Goal: Task Accomplishment & Management: Use online tool/utility

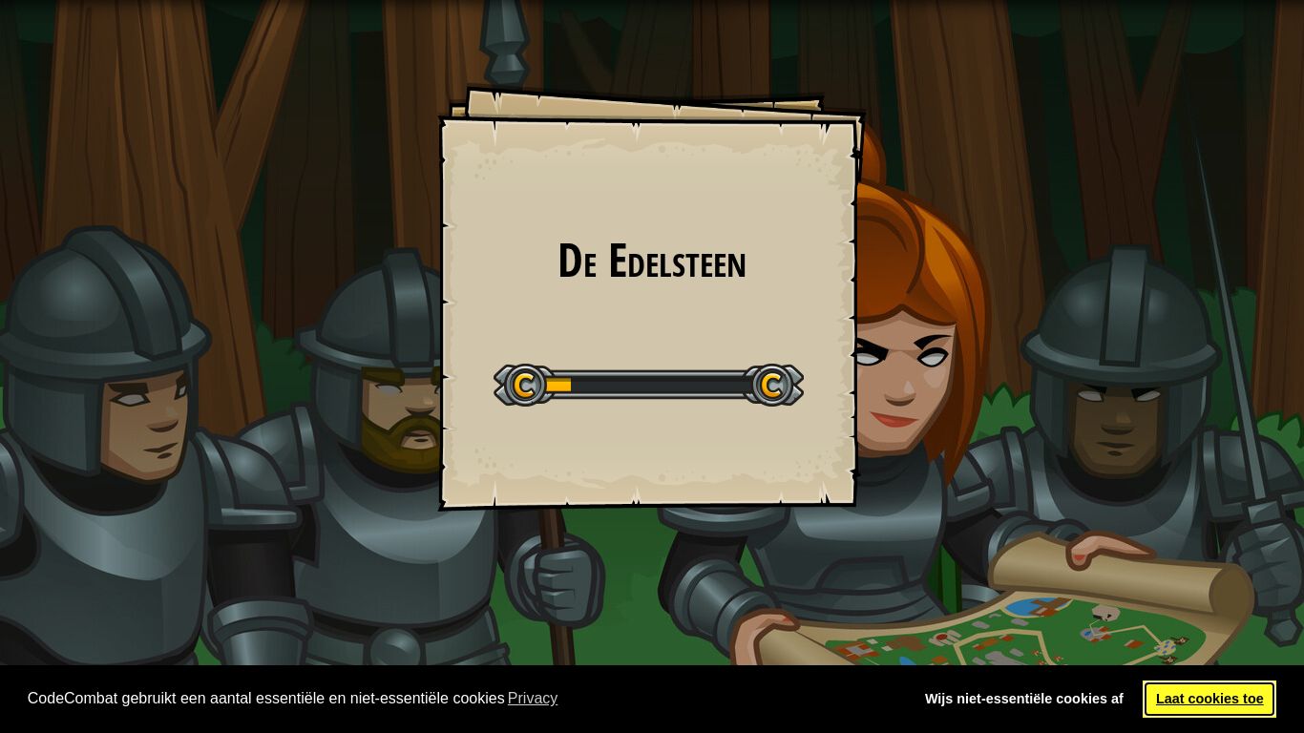
click at [1202, 714] on link "Laat cookies toe" at bounding box center [1210, 700] width 134 height 38
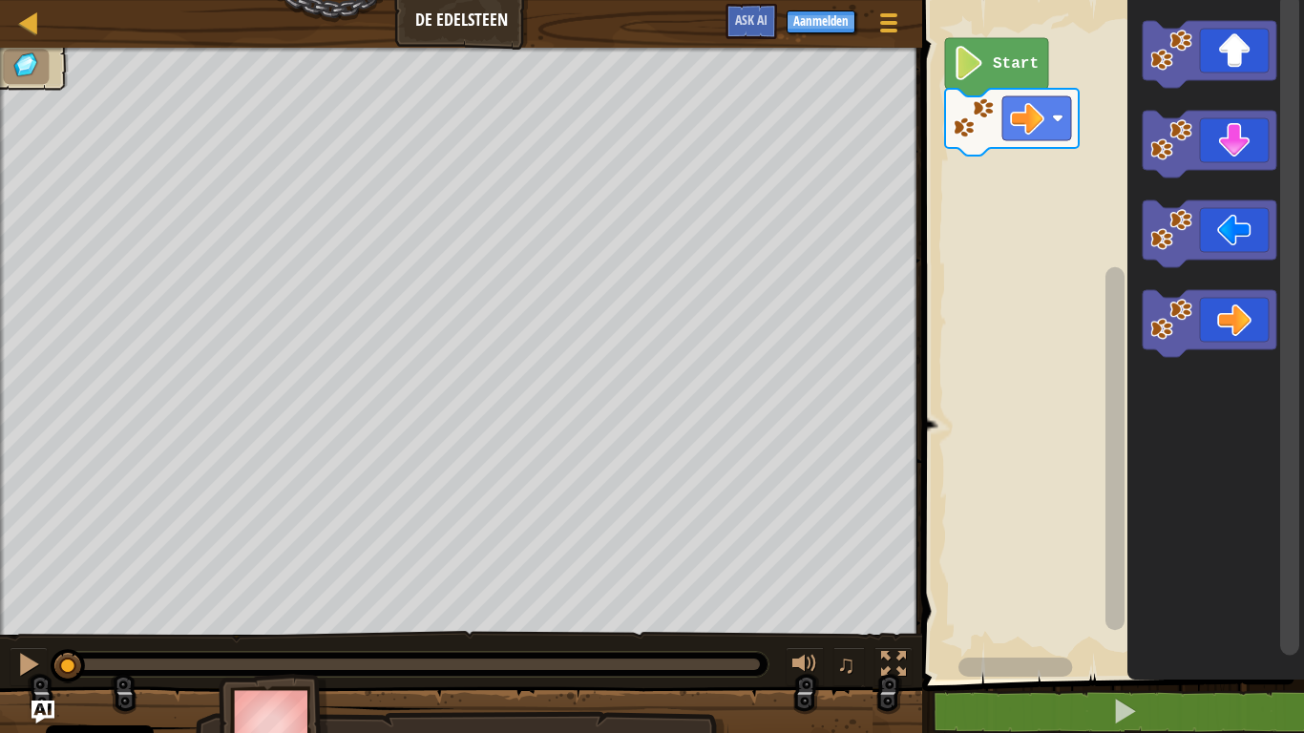
click at [1004, 71] on text "Start" at bounding box center [1016, 63] width 46 height 17
click at [994, 179] on div "Start" at bounding box center [1111, 334] width 388 height 689
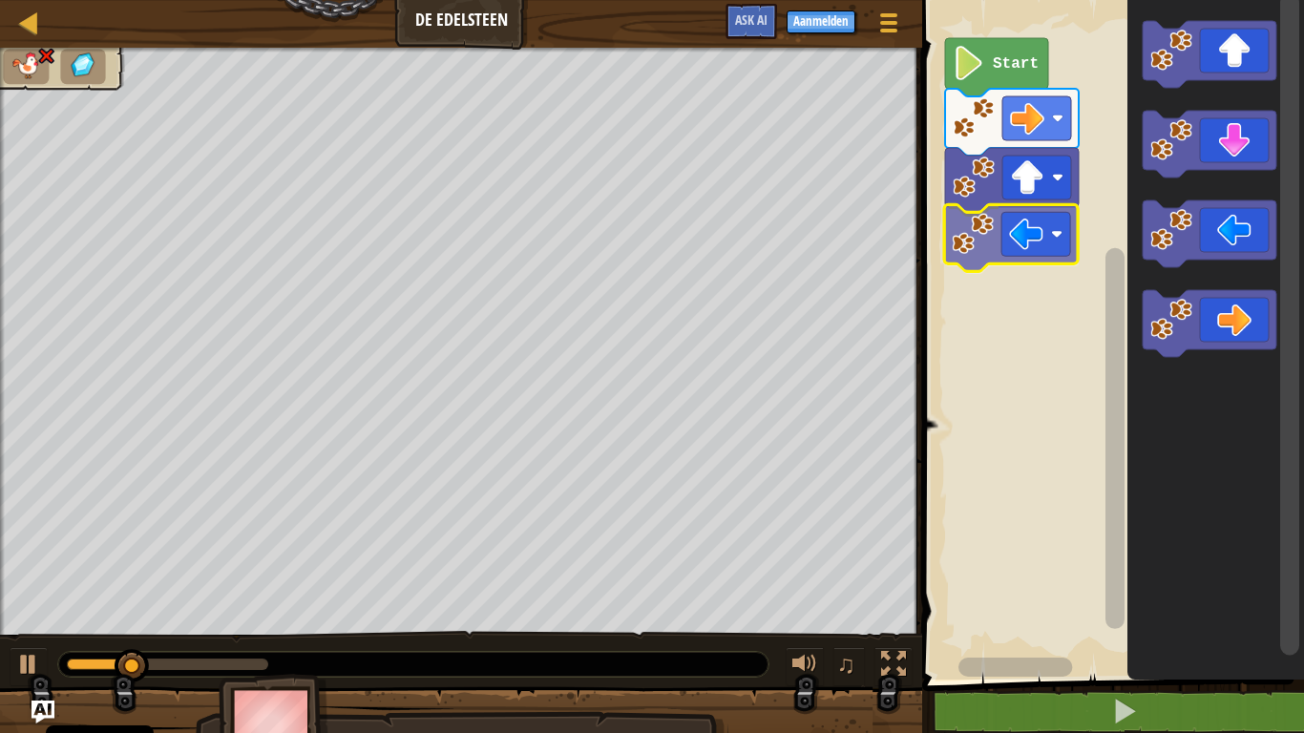
click at [1018, 241] on div "Start" at bounding box center [1111, 334] width 388 height 689
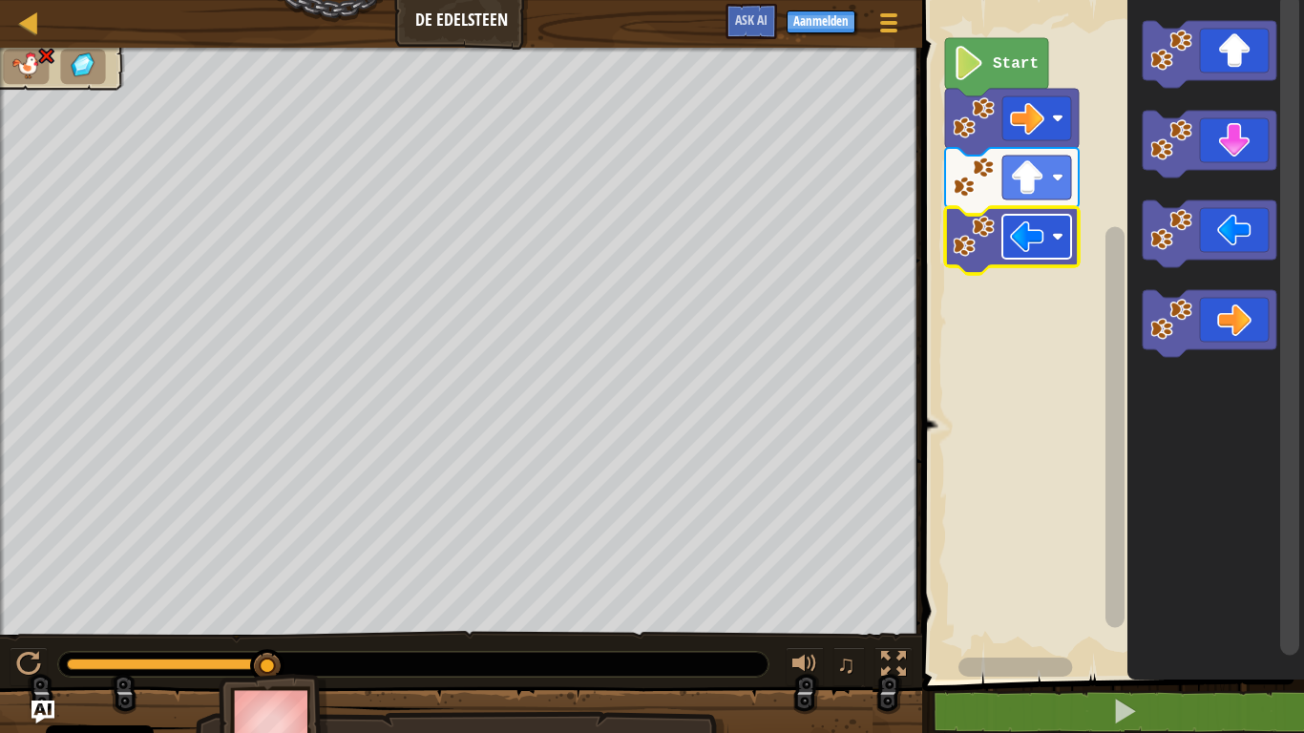
click at [1044, 247] on image "Blockly werkruimte" at bounding box center [1027, 237] width 34 height 34
click at [1007, 51] on icon "Blockly werkruimte" at bounding box center [996, 67] width 103 height 58
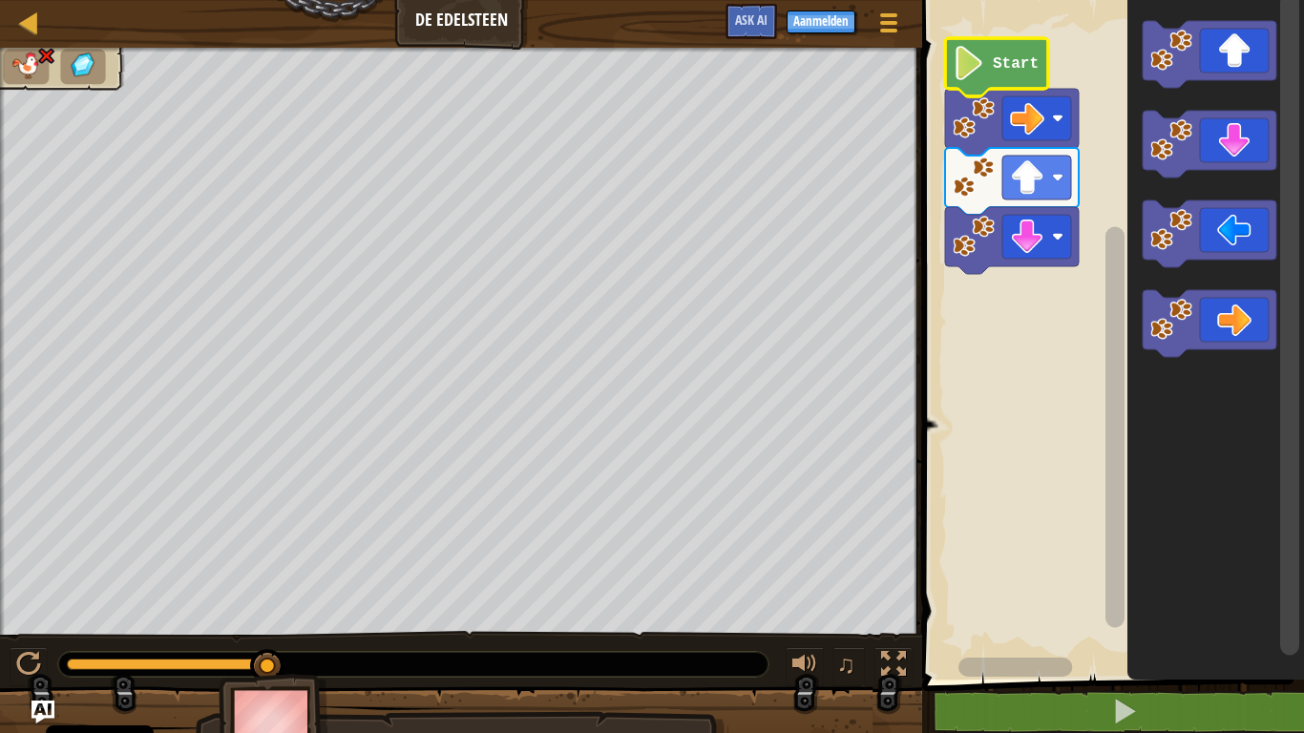
click at [1003, 53] on icon "Blockly werkruimte" at bounding box center [996, 67] width 103 height 58
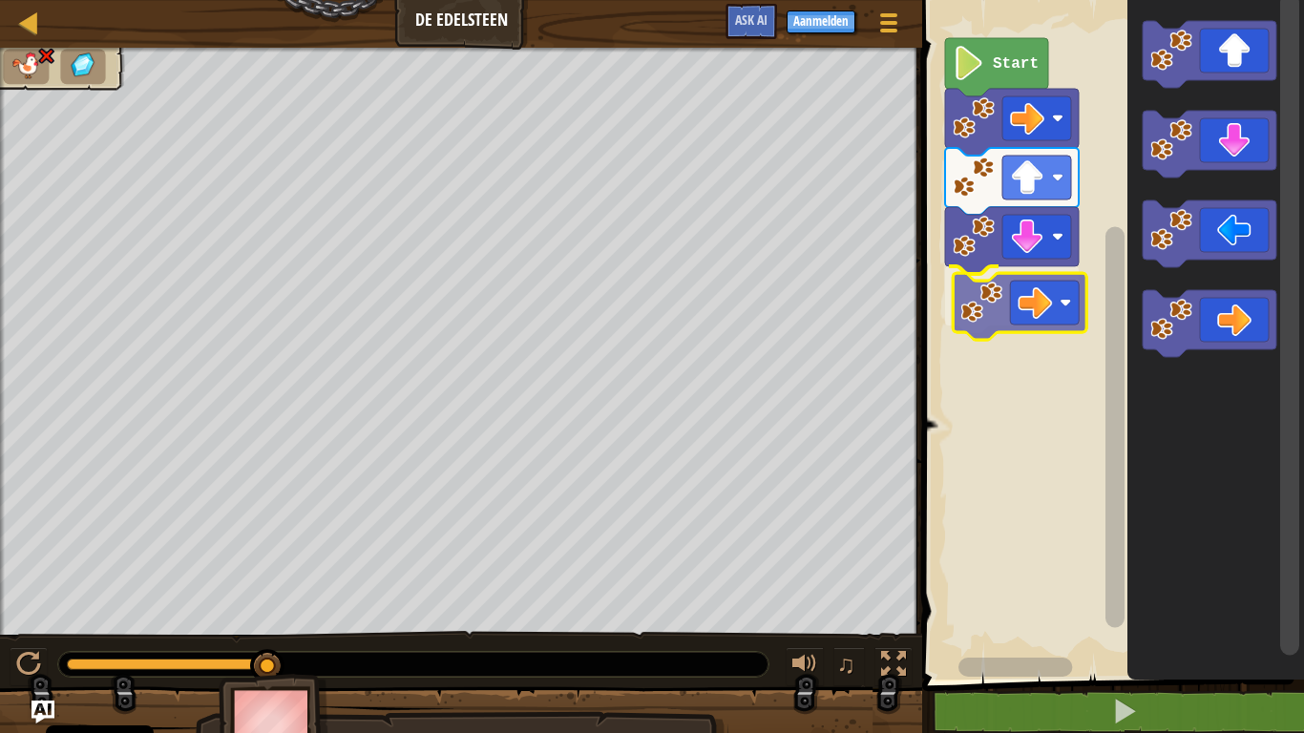
click at [1040, 313] on div "Start" at bounding box center [1111, 334] width 388 height 689
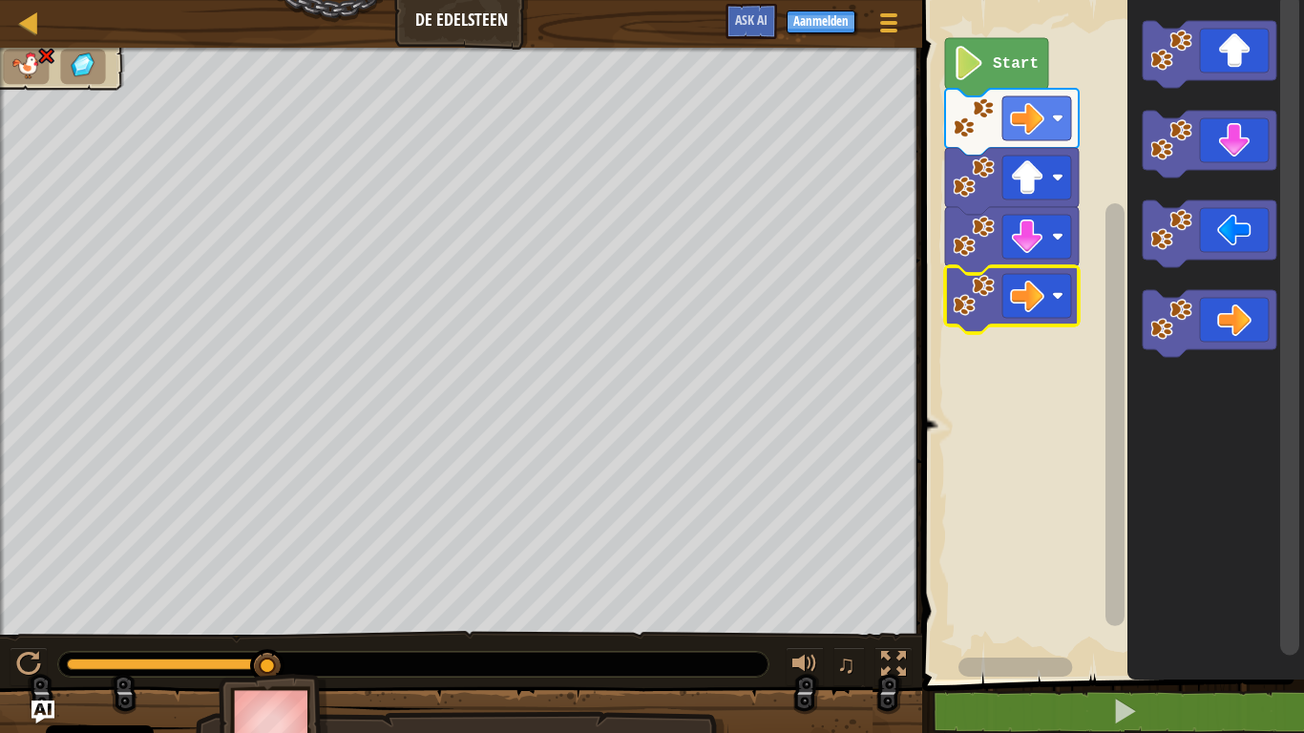
click at [1003, 65] on text "Start" at bounding box center [1016, 63] width 46 height 17
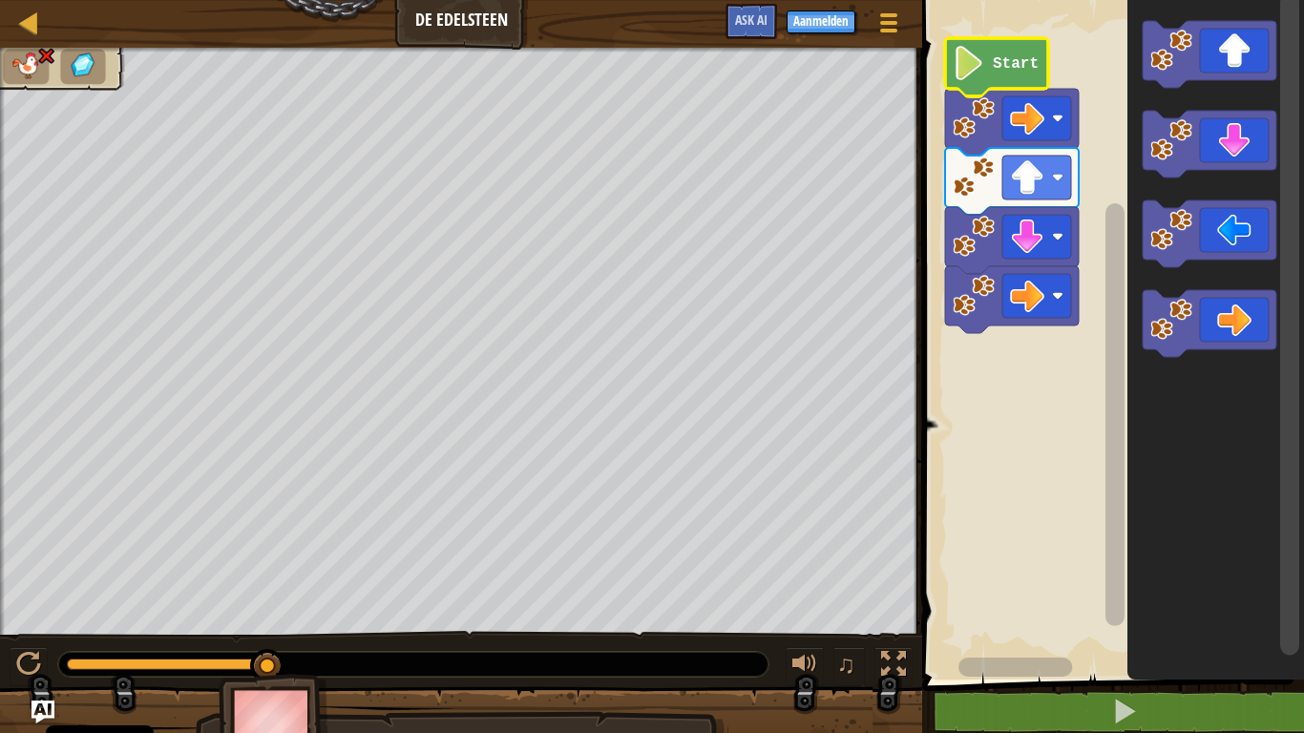
click at [264, 717] on img at bounding box center [274, 727] width 111 height 106
click at [35, 656] on div at bounding box center [28, 664] width 25 height 25
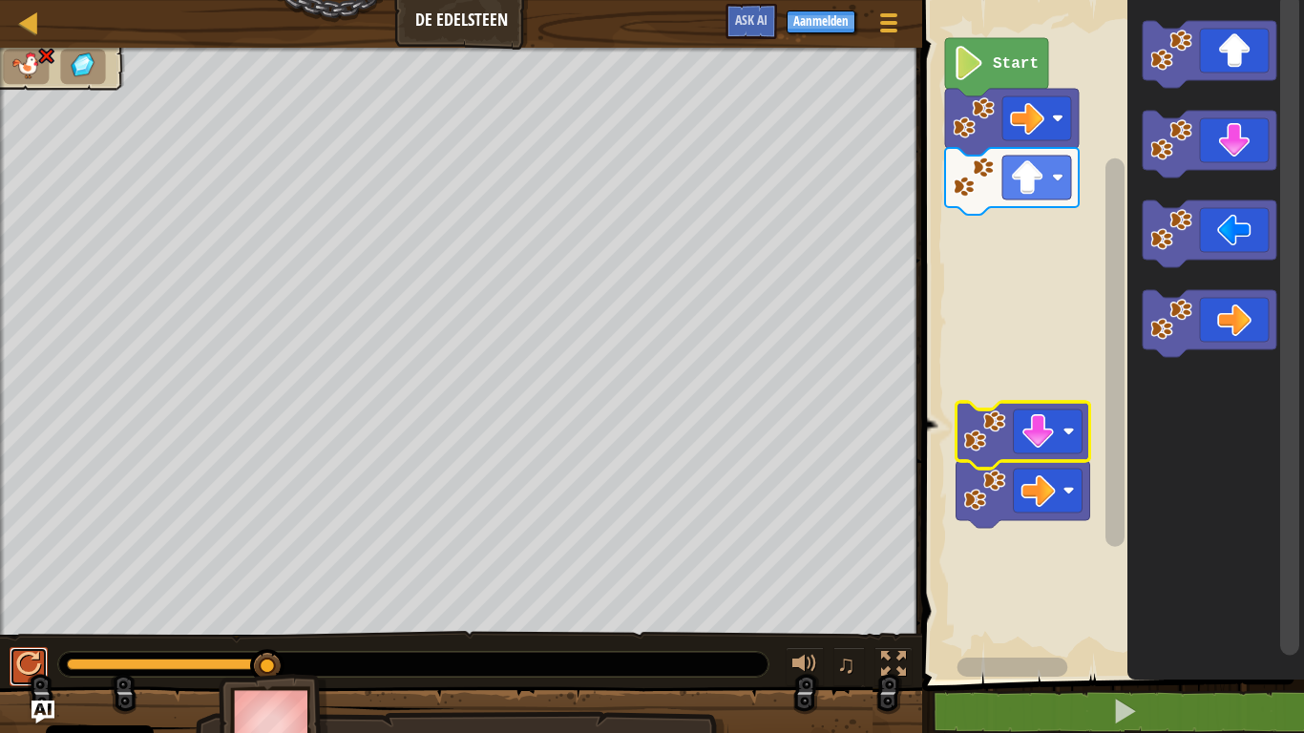
click at [22, 670] on div at bounding box center [28, 664] width 25 height 25
